Goal: Information Seeking & Learning: Learn about a topic

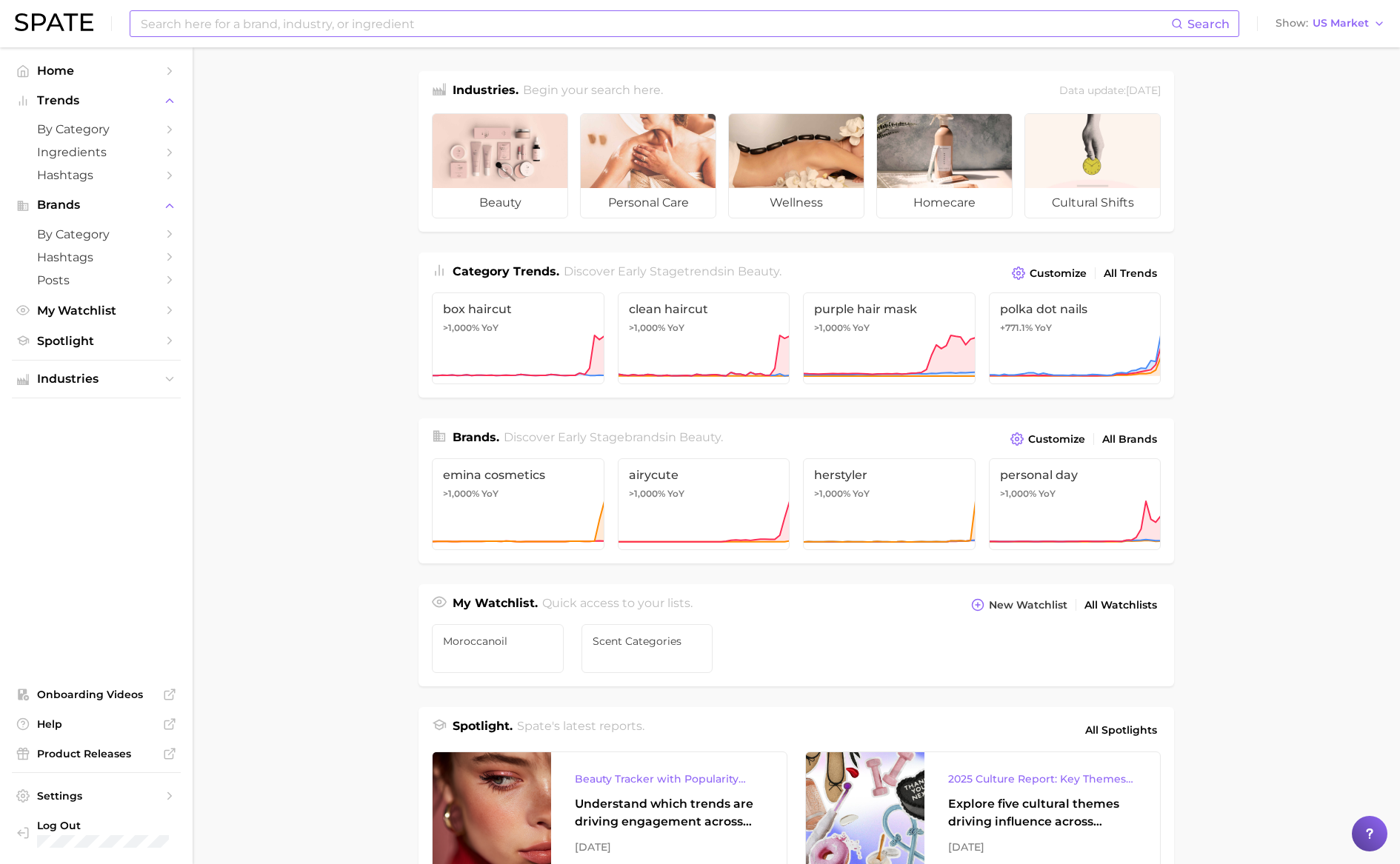
click at [495, 30] on input at bounding box center [655, 24] width 1031 height 26
type input "black hair care"
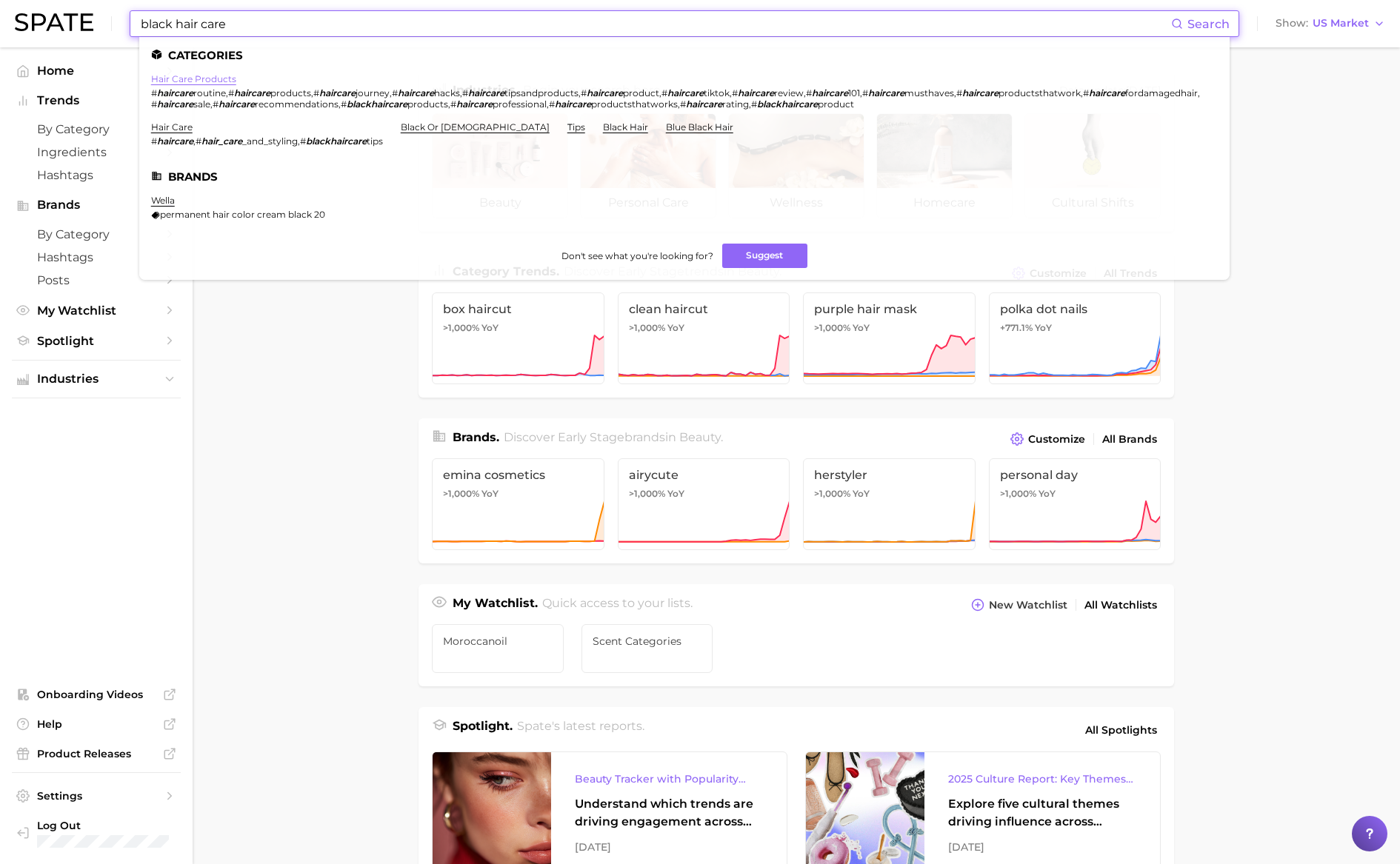
click at [209, 76] on link "hair care products" at bounding box center [193, 79] width 85 height 11
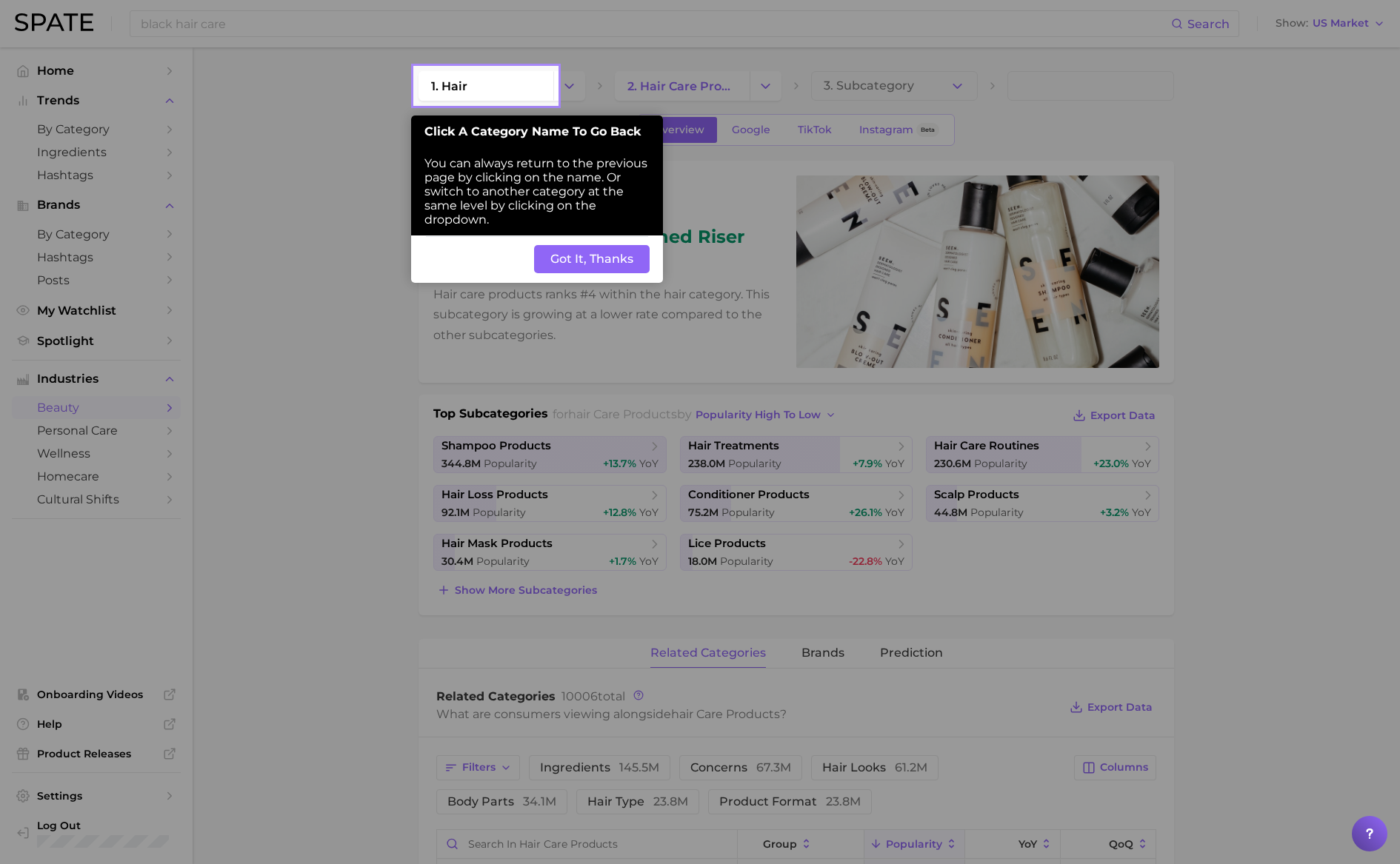
click at [615, 263] on button "Got It, Thanks" at bounding box center [592, 259] width 115 height 28
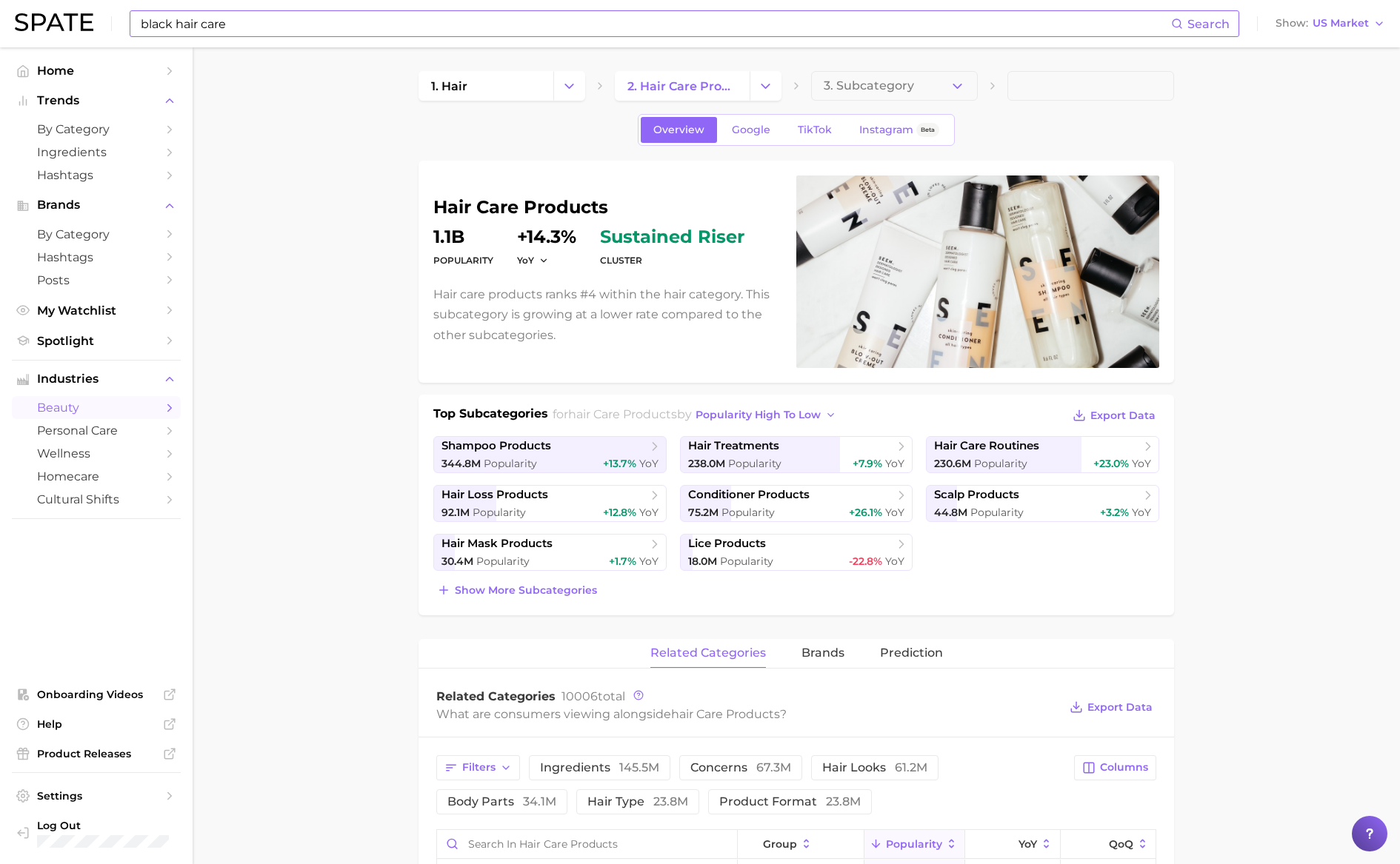
click at [348, 29] on input "black hair care" at bounding box center [655, 24] width 1031 height 26
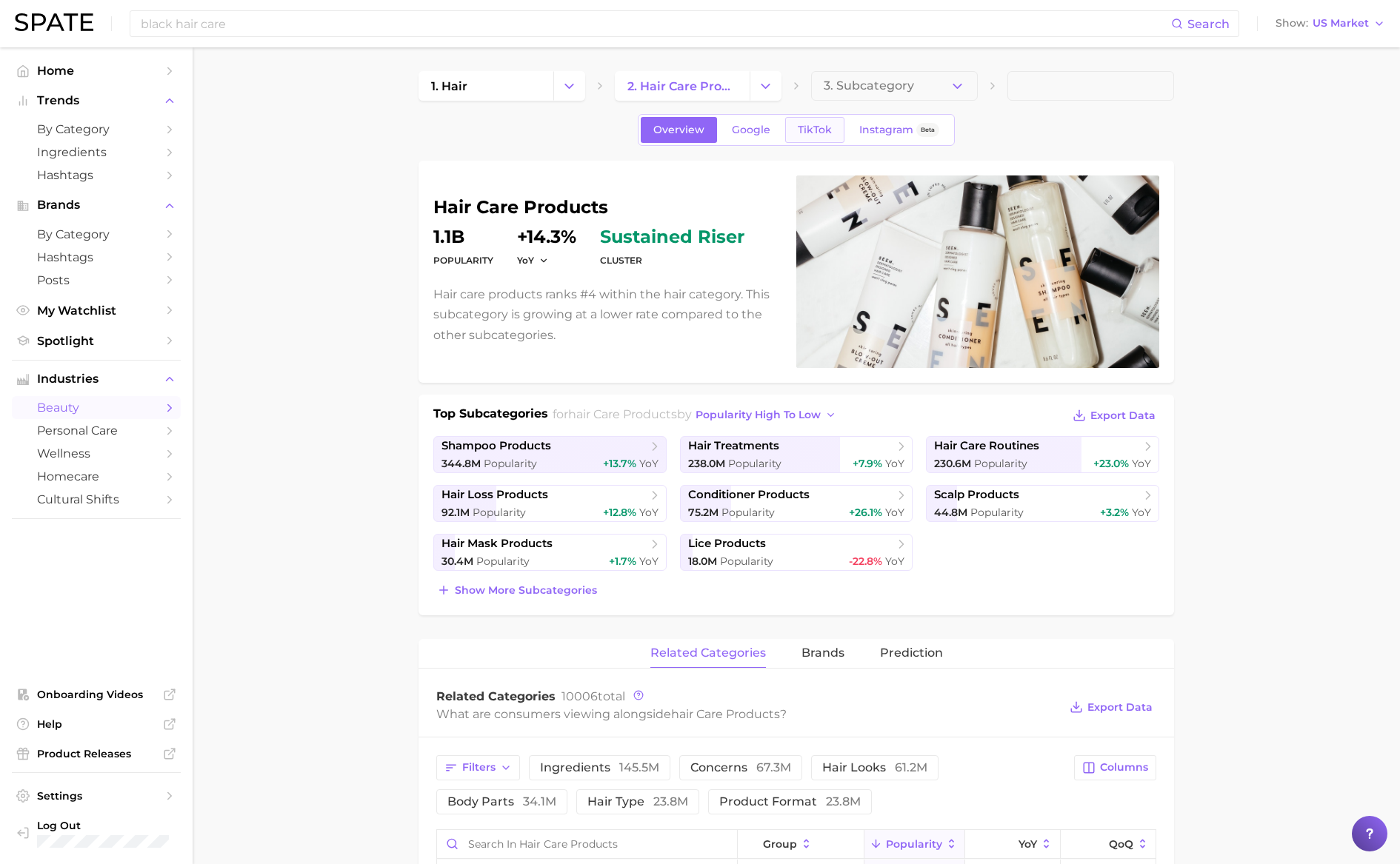
click at [809, 133] on span "TikTok" at bounding box center [814, 130] width 34 height 13
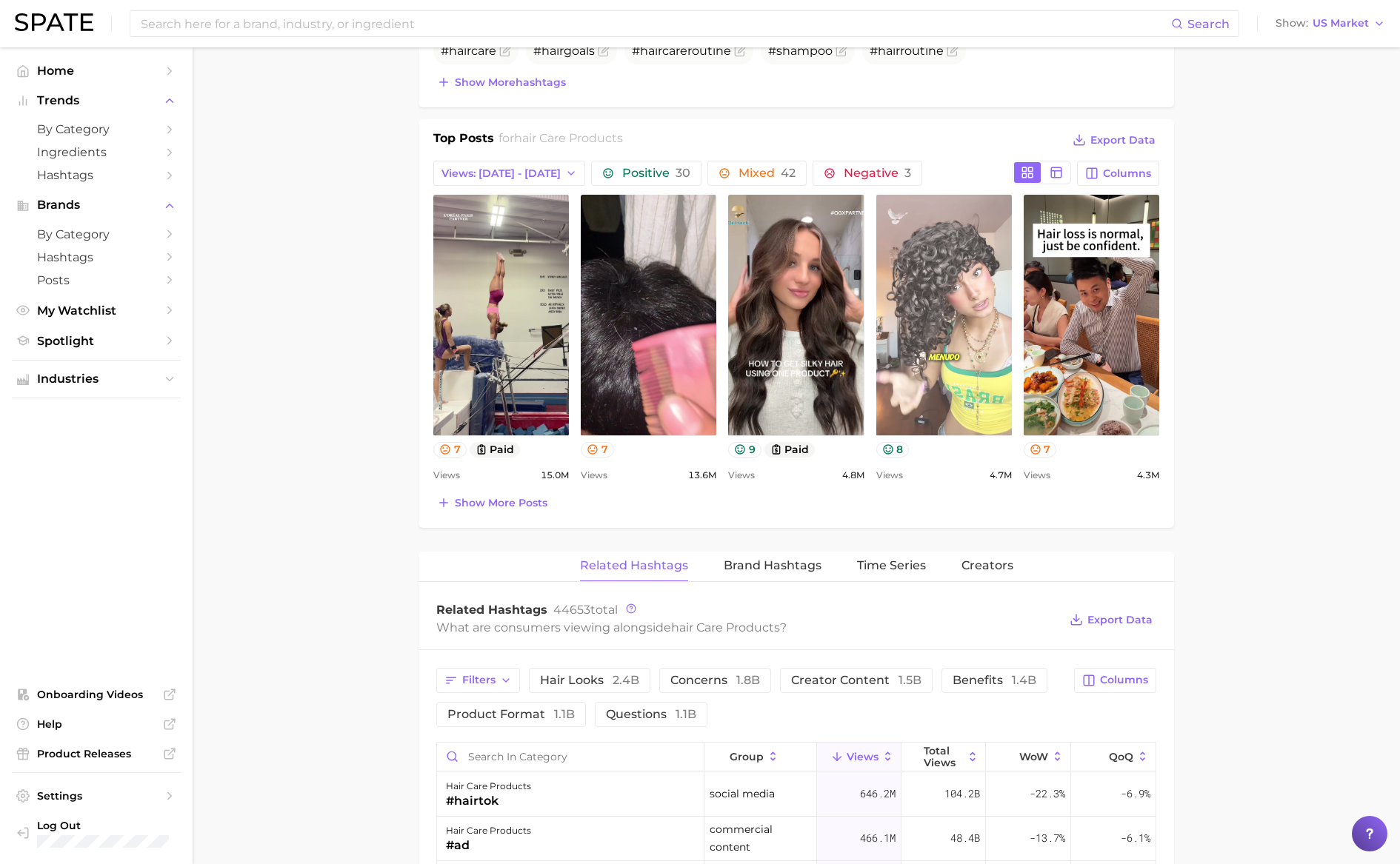
scroll to position [627, 0]
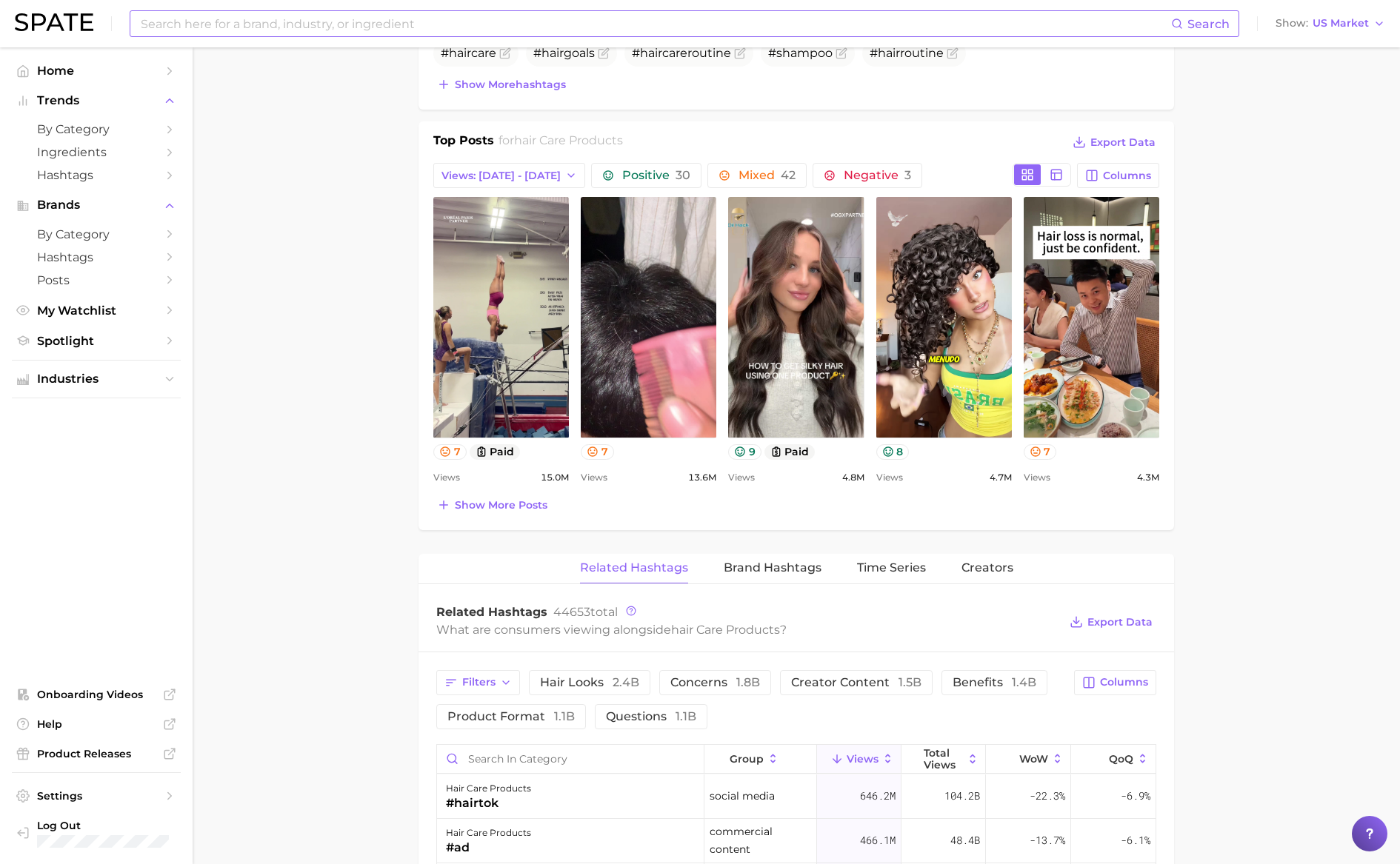
click at [357, 18] on input at bounding box center [655, 24] width 1031 height 26
type input "sulfer 8"
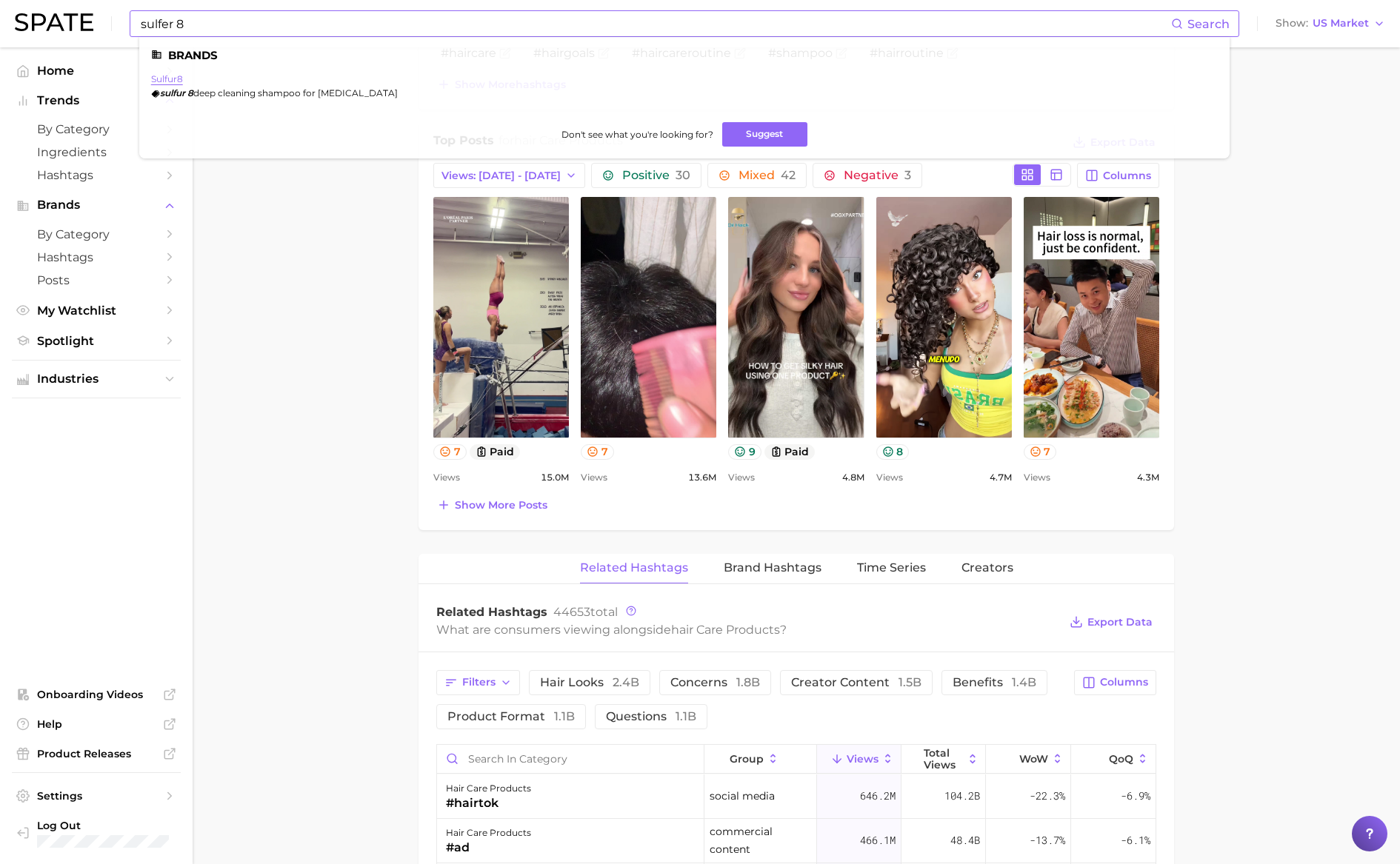
click at [170, 76] on link "sulfur8" at bounding box center [166, 79] width 32 height 11
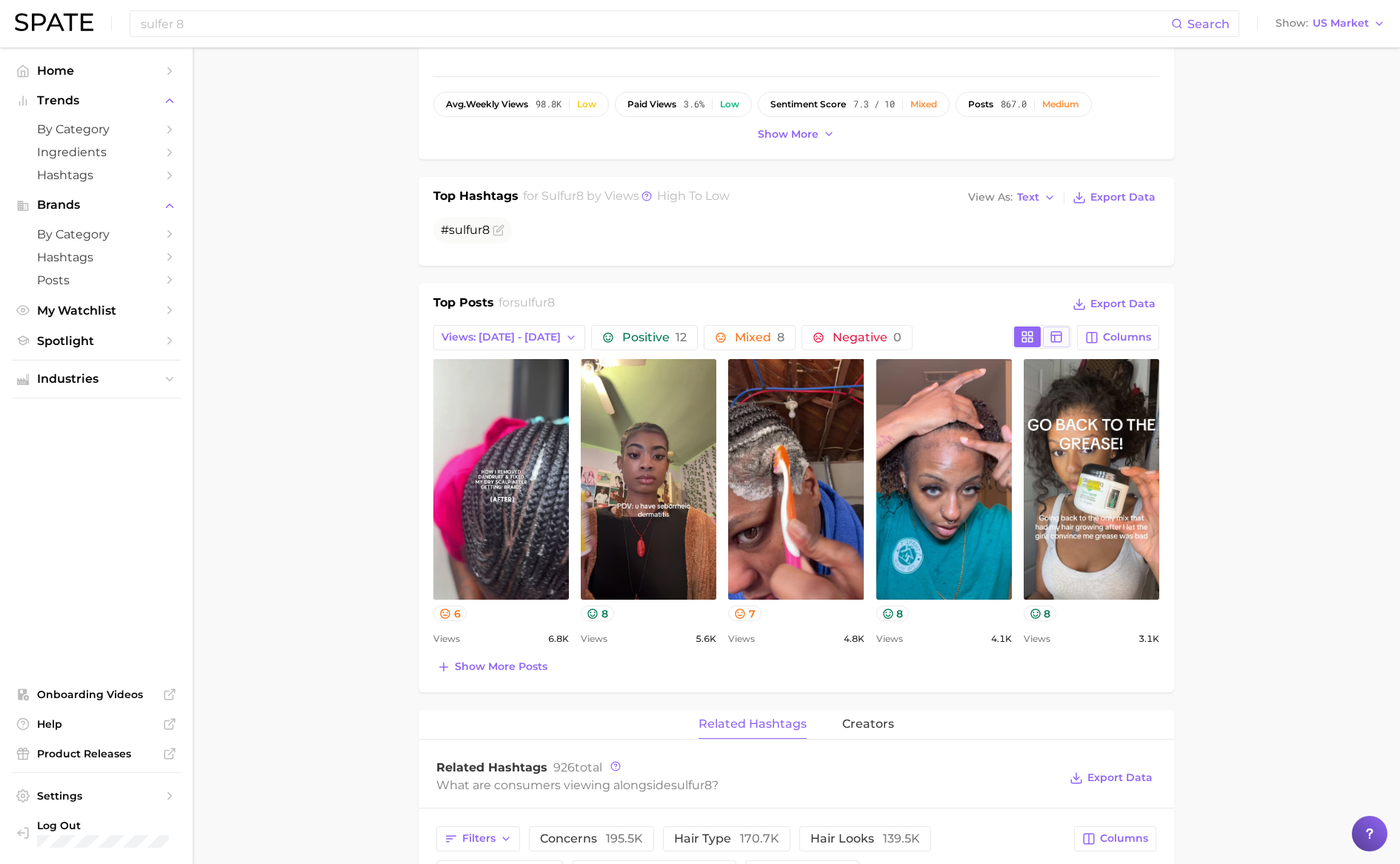
scroll to position [391, 0]
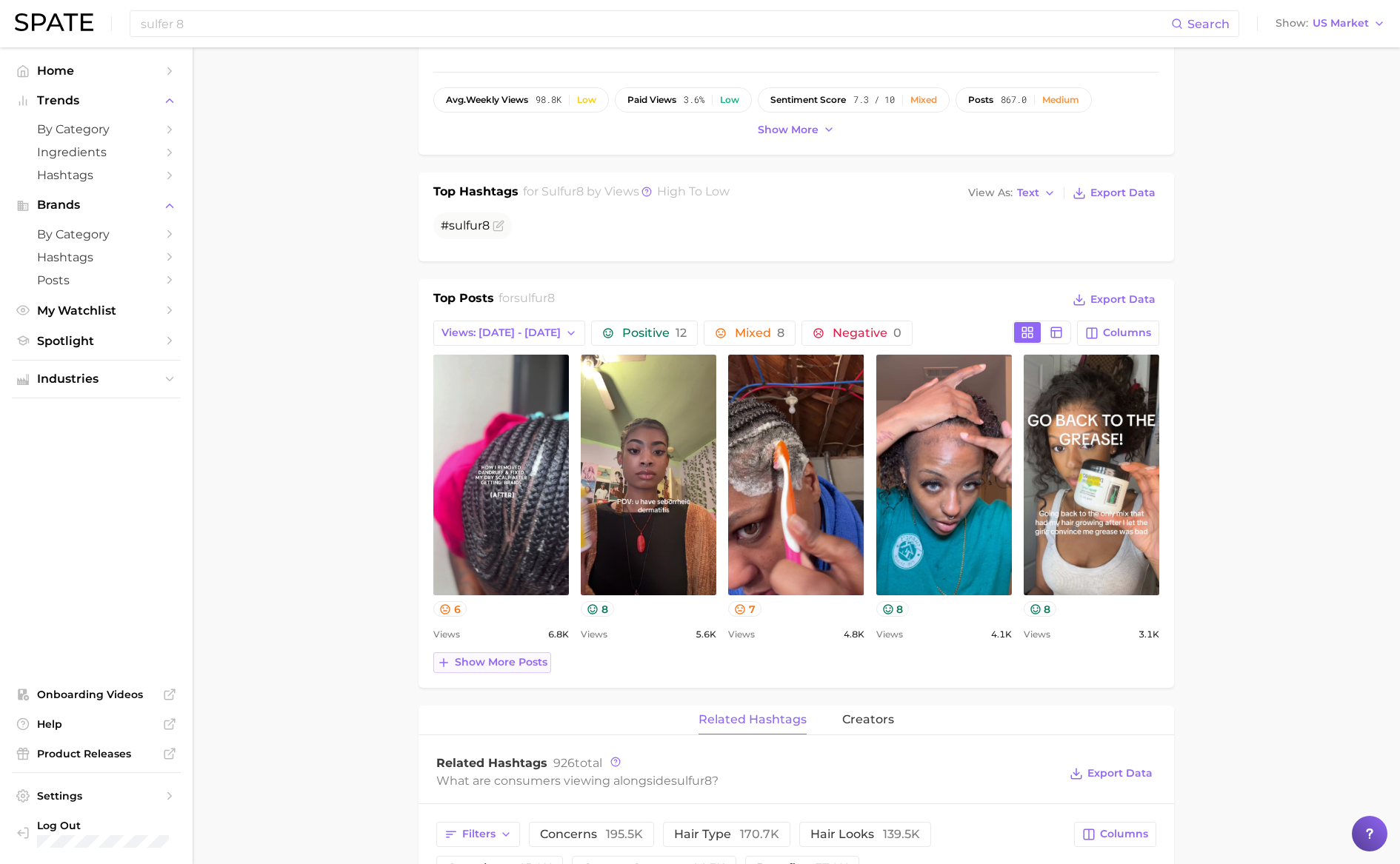
click at [535, 656] on span "Show more posts" at bounding box center [500, 663] width 92 height 13
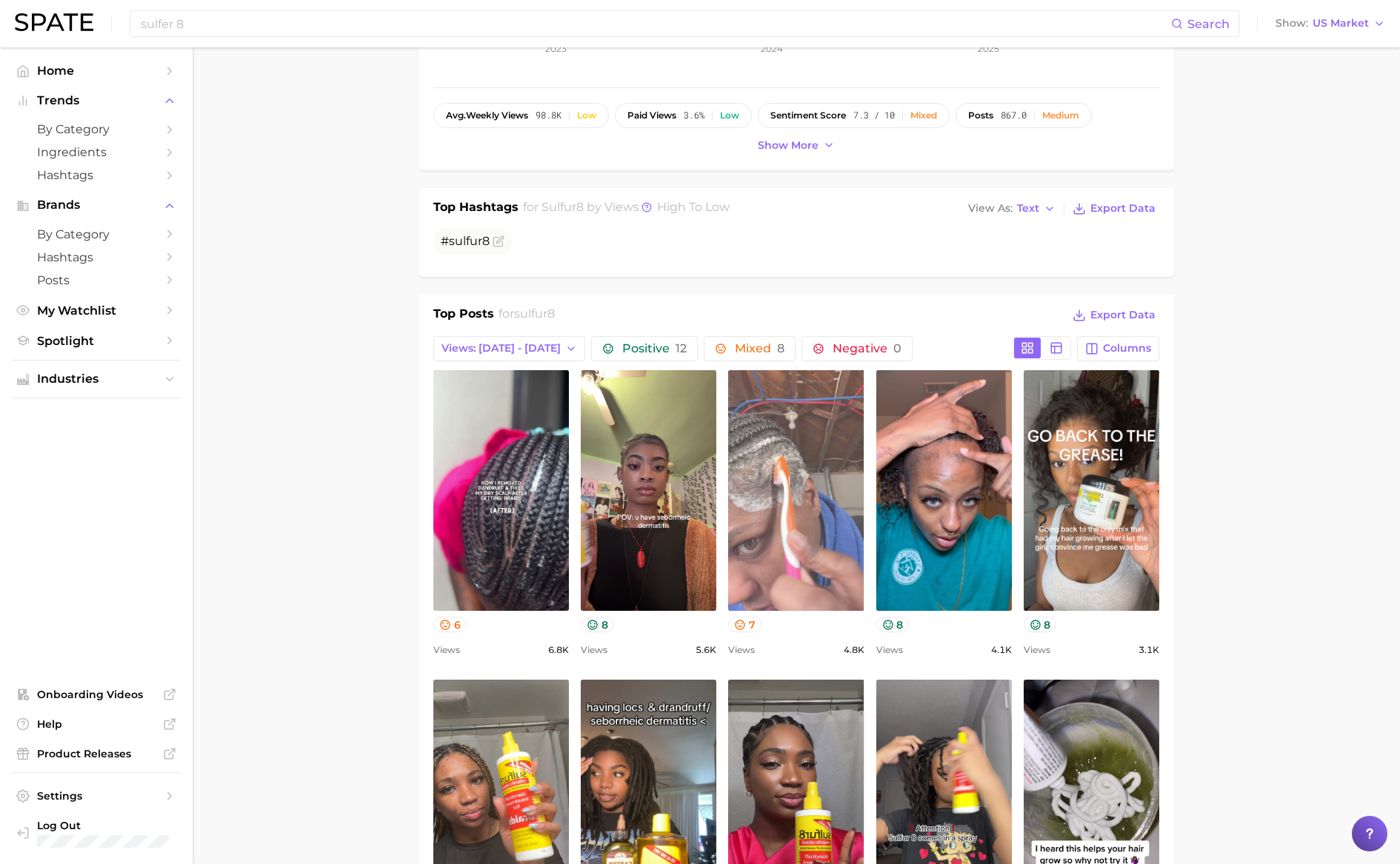
scroll to position [0, 0]
